Goal: Navigation & Orientation: Find specific page/section

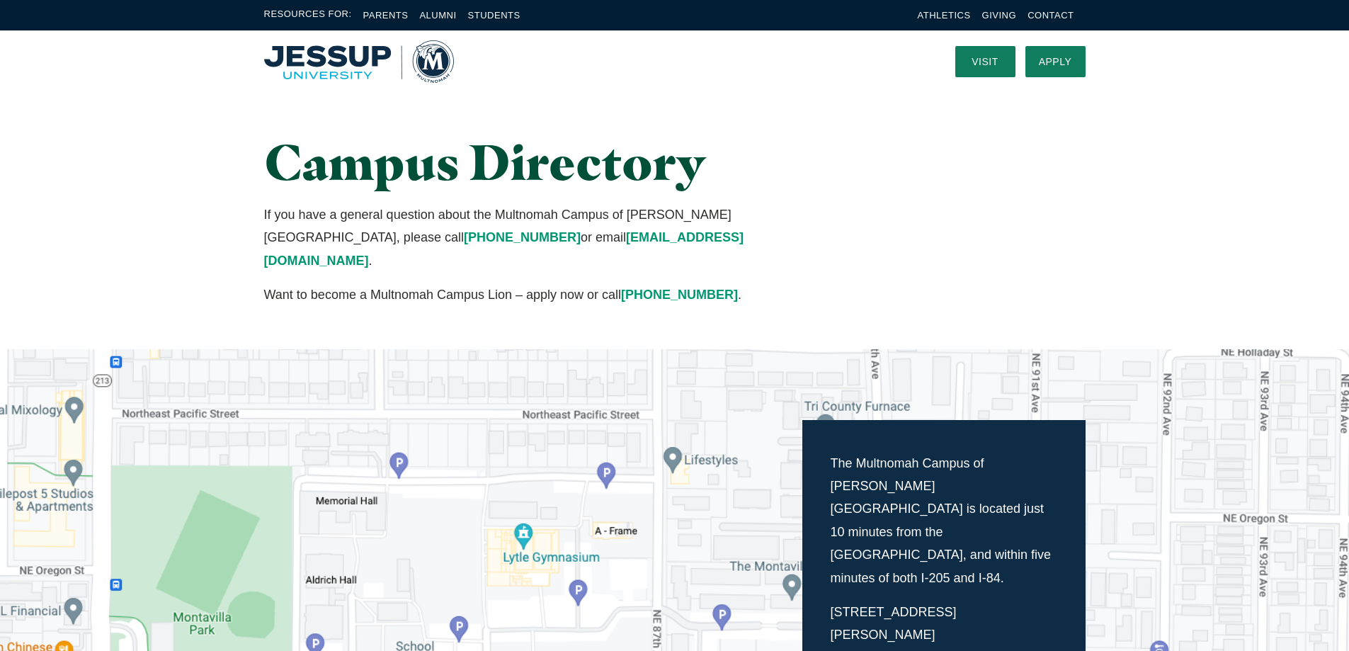
click at [361, 50] on img "Home" at bounding box center [359, 61] width 190 height 42
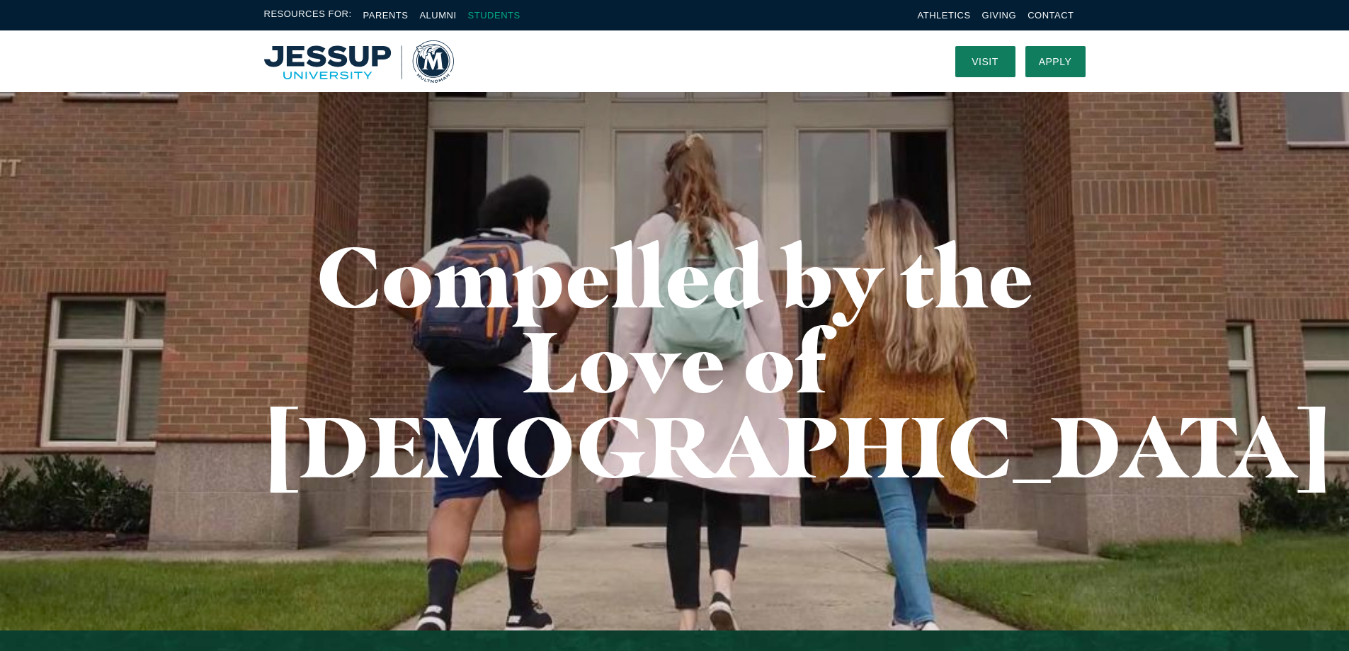
click at [494, 13] on link "Students" at bounding box center [494, 15] width 52 height 11
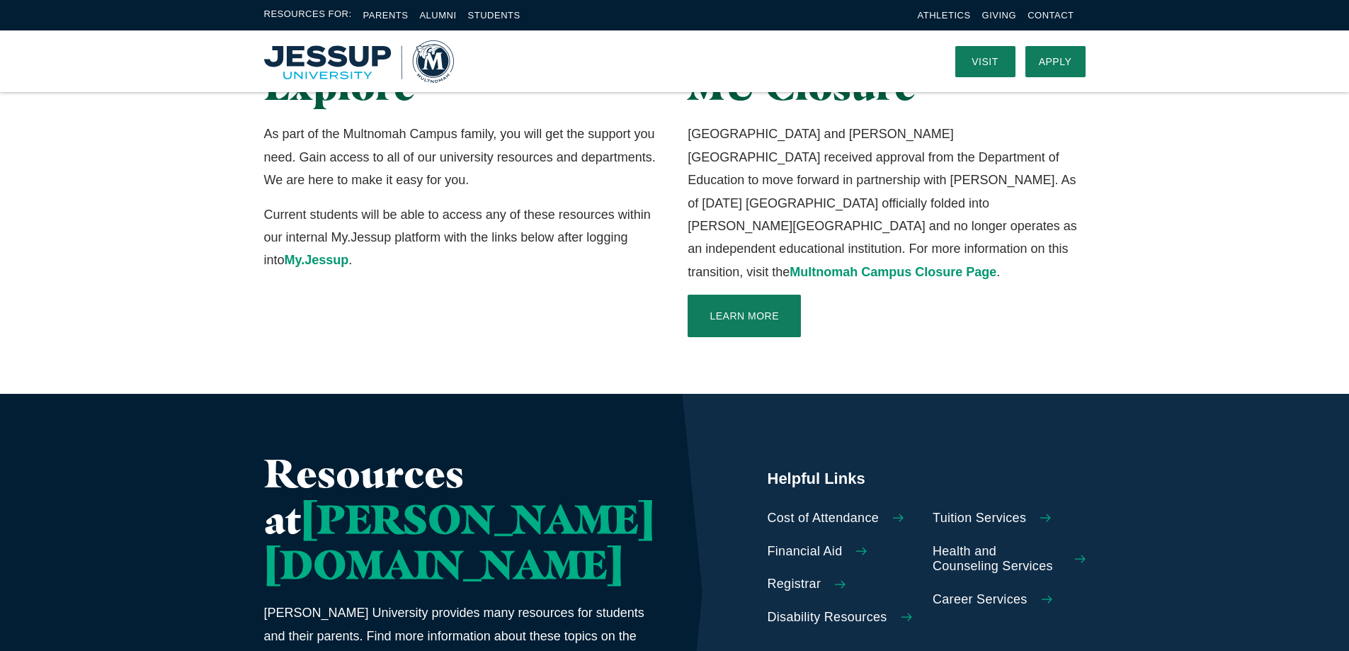
scroll to position [71, 0]
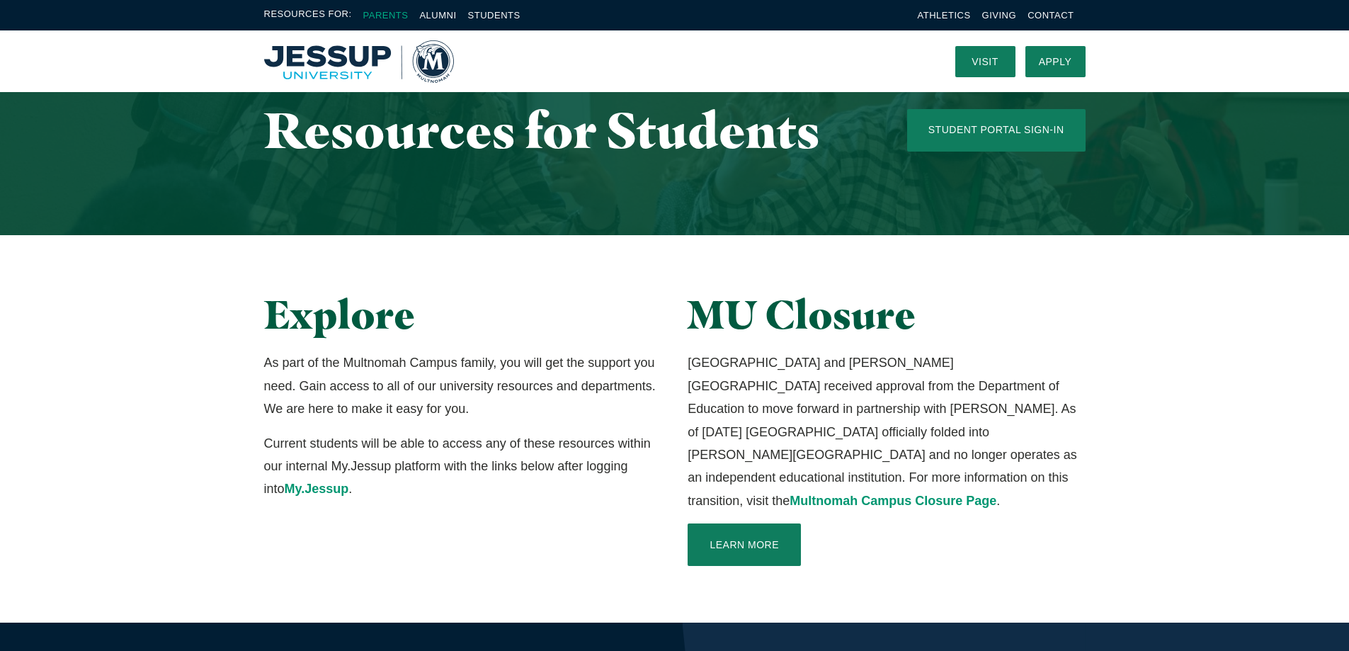
click at [374, 12] on link "Parents" at bounding box center [385, 15] width 45 height 11
